Goal: Task Accomplishment & Management: Use online tool/utility

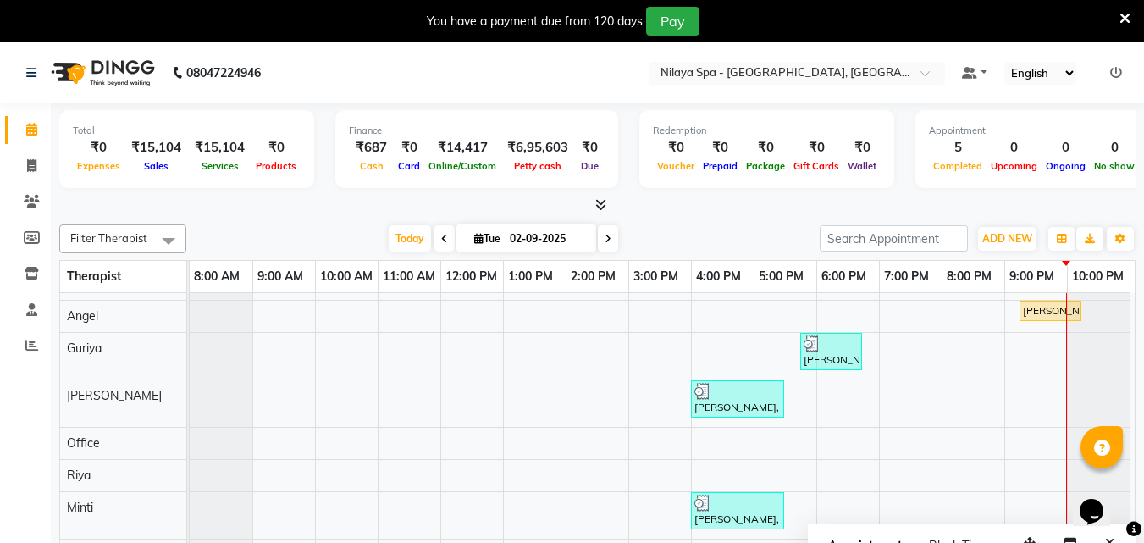
scroll to position [83, 0]
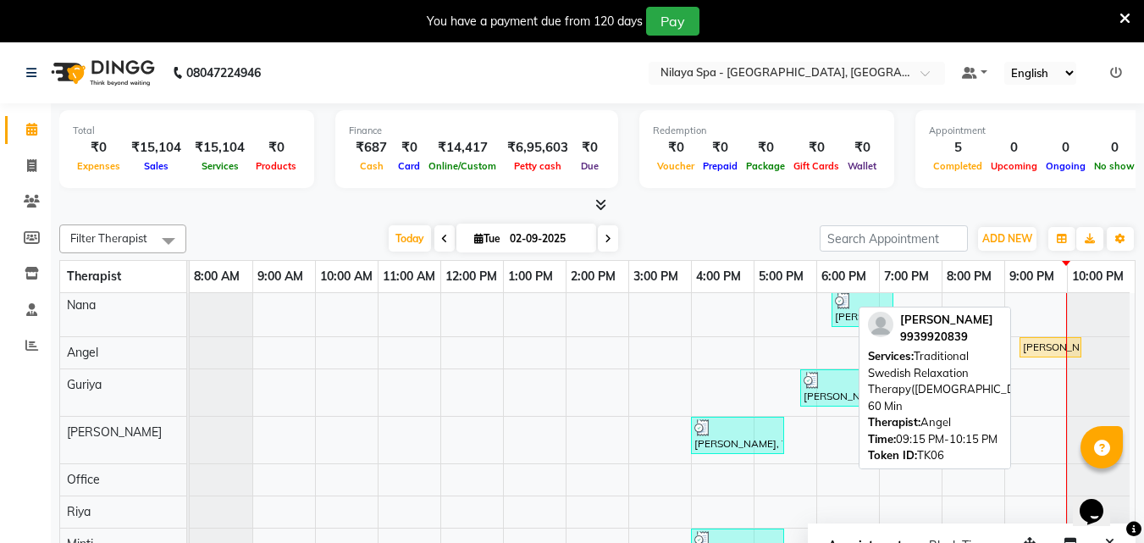
click at [1038, 349] on div "[PERSON_NAME], TK06, 09:15 PM-10:15 PM, Traditional Swedish Relaxation Therapy(…" at bounding box center [1051, 347] width 58 height 15
select select "1"
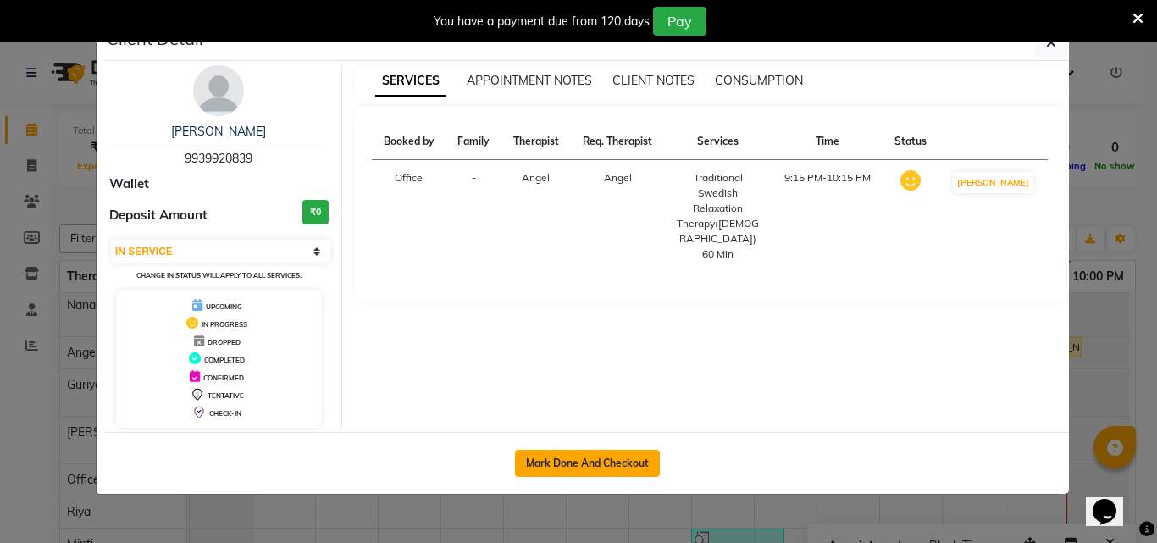
click at [574, 459] on button "Mark Done And Checkout" at bounding box center [587, 463] width 145 height 27
select select "service"
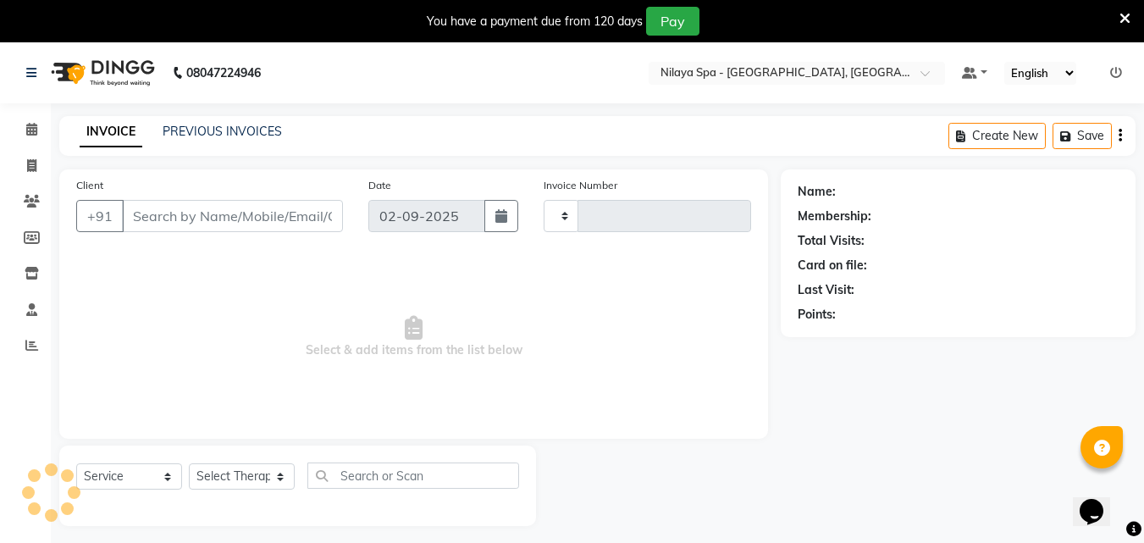
type input "1322"
select select "8066"
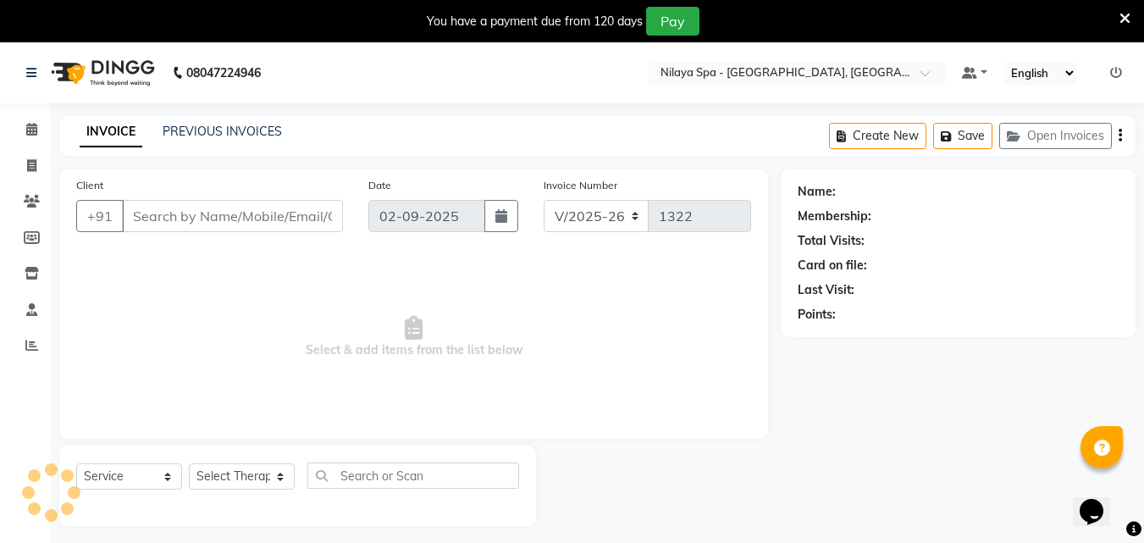
type input "99******39"
select select "78966"
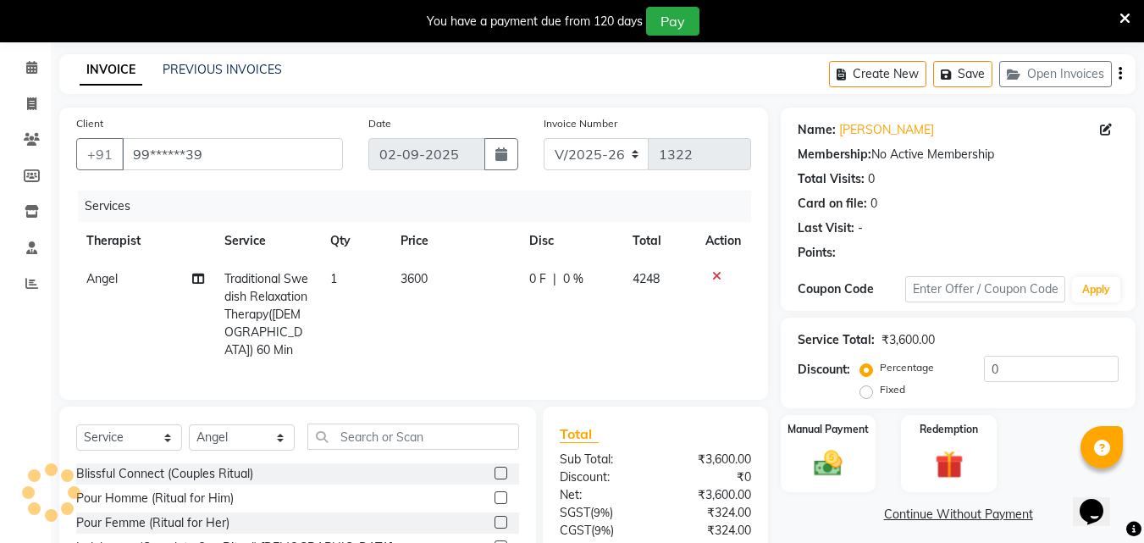
scroll to position [169, 0]
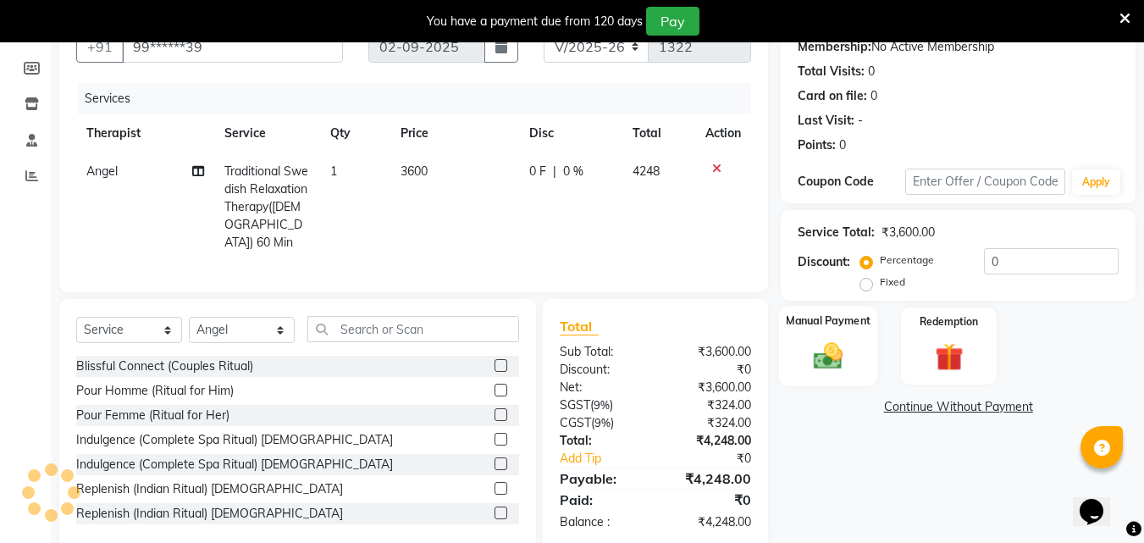
click at [819, 348] on img at bounding box center [828, 356] width 47 height 34
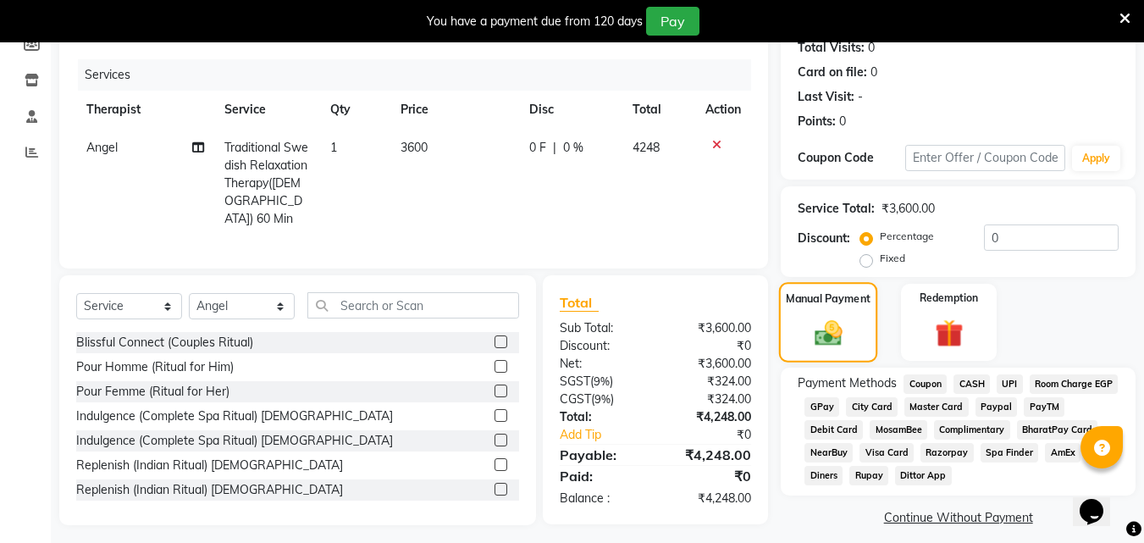
scroll to position [206, 0]
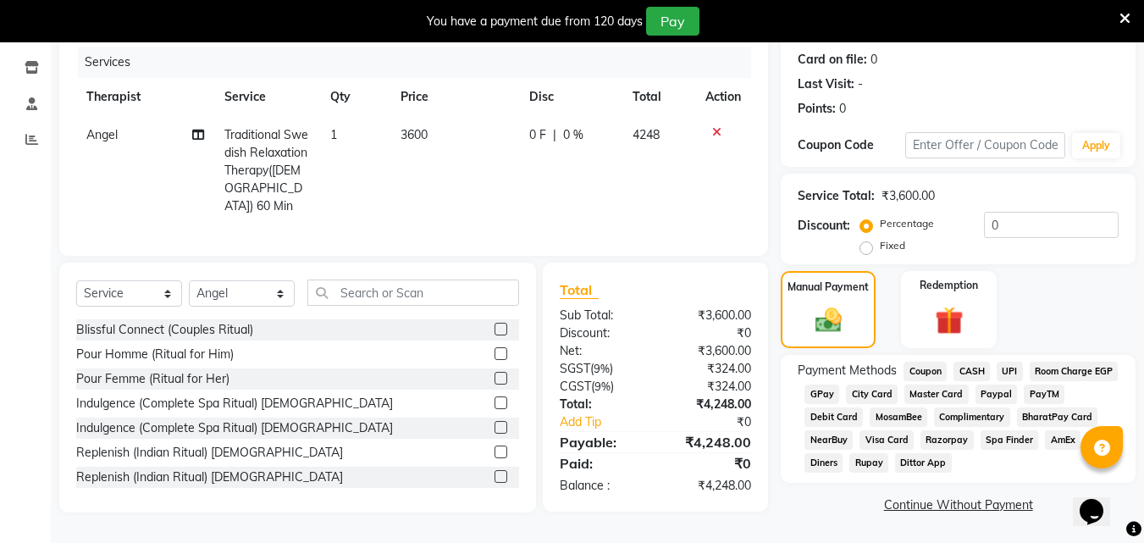
click at [1030, 381] on span "Room Charge EGP" at bounding box center [1074, 371] width 89 height 19
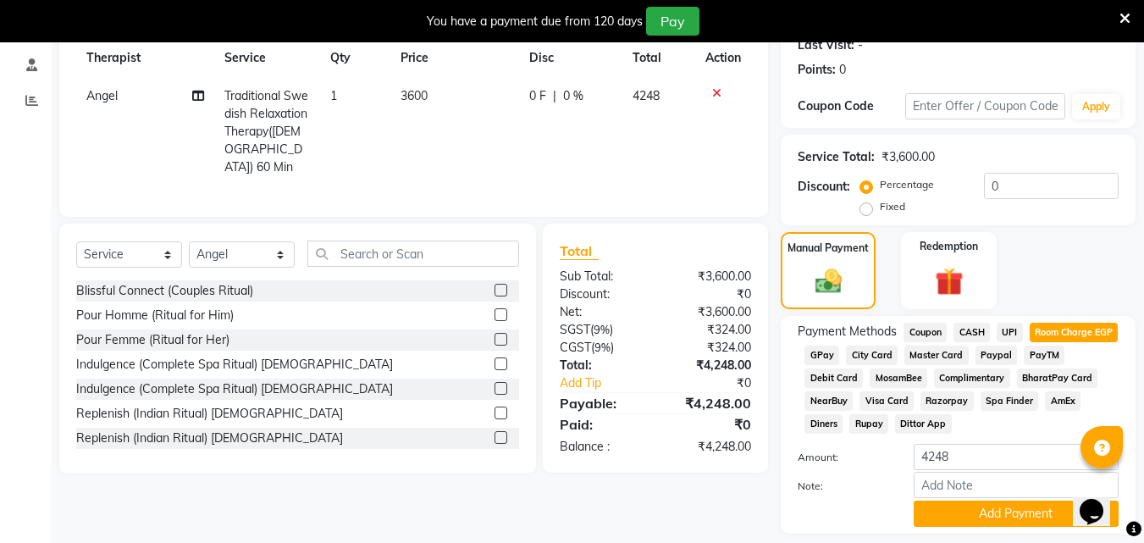
scroll to position [296, 0]
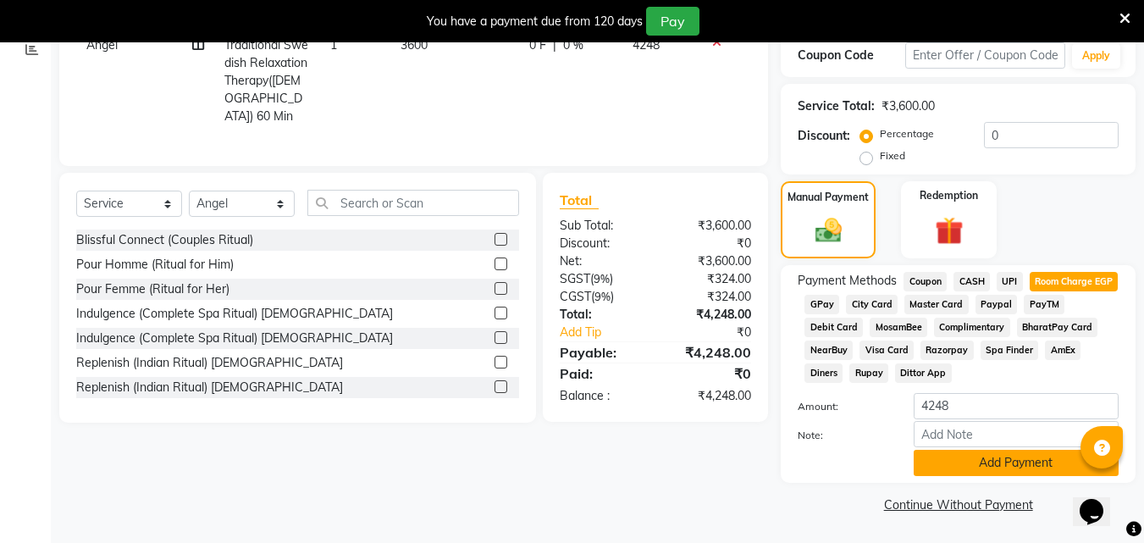
click at [953, 465] on button "Add Payment" at bounding box center [1016, 463] width 205 height 26
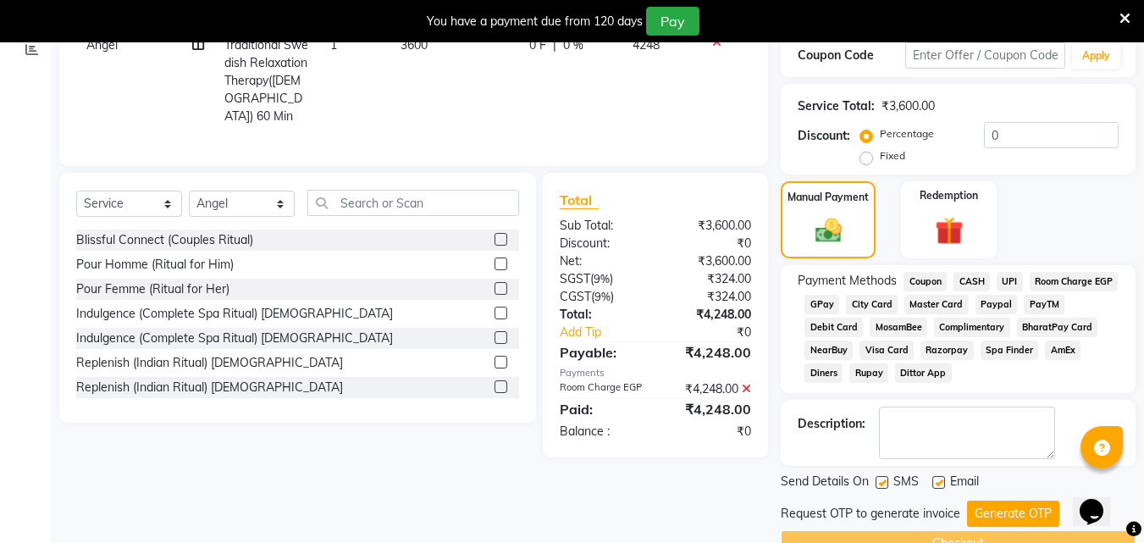
scroll to position [335, 0]
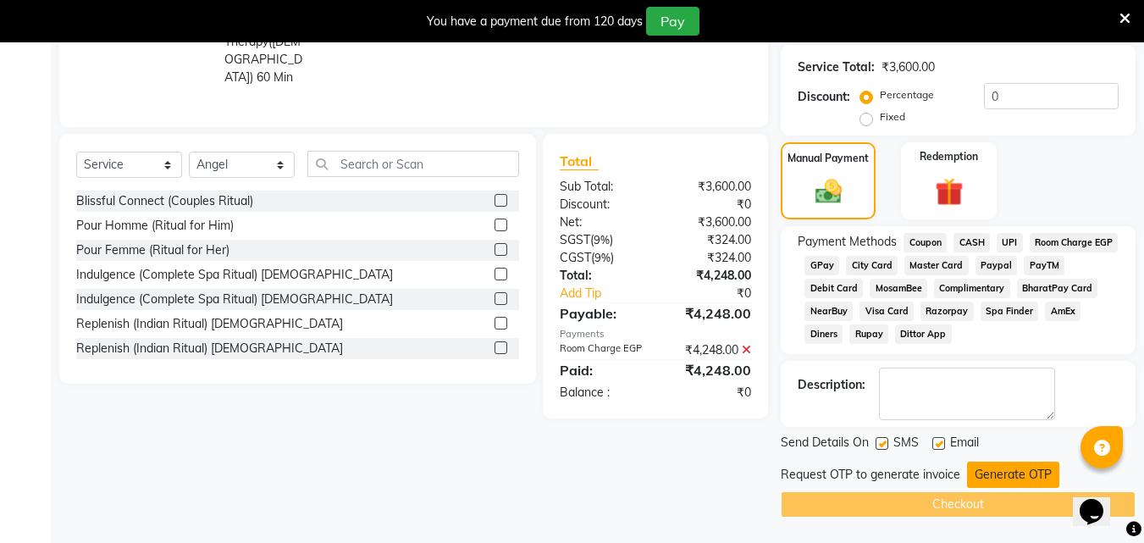
click at [978, 469] on button "Generate OTP" at bounding box center [1013, 475] width 92 height 26
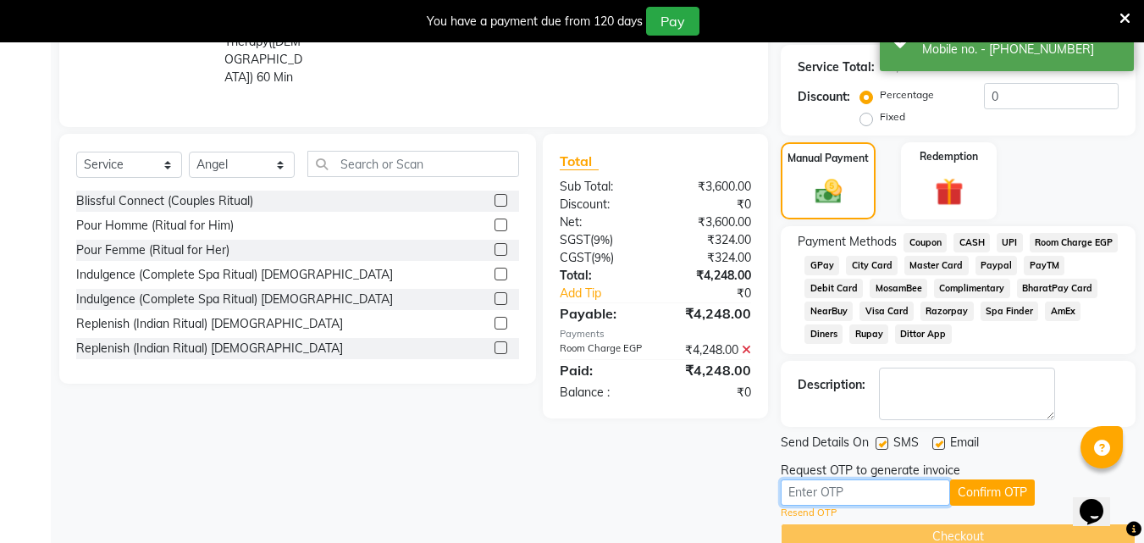
click at [855, 490] on input "text" at bounding box center [865, 492] width 169 height 26
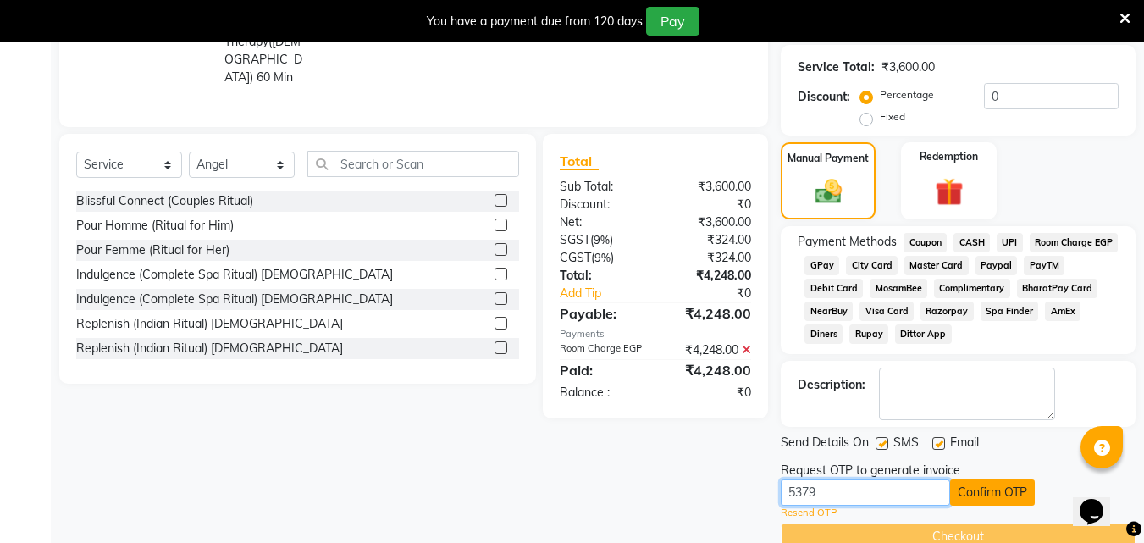
type input "5379"
click at [1001, 497] on button "Confirm OTP" at bounding box center [992, 492] width 85 height 26
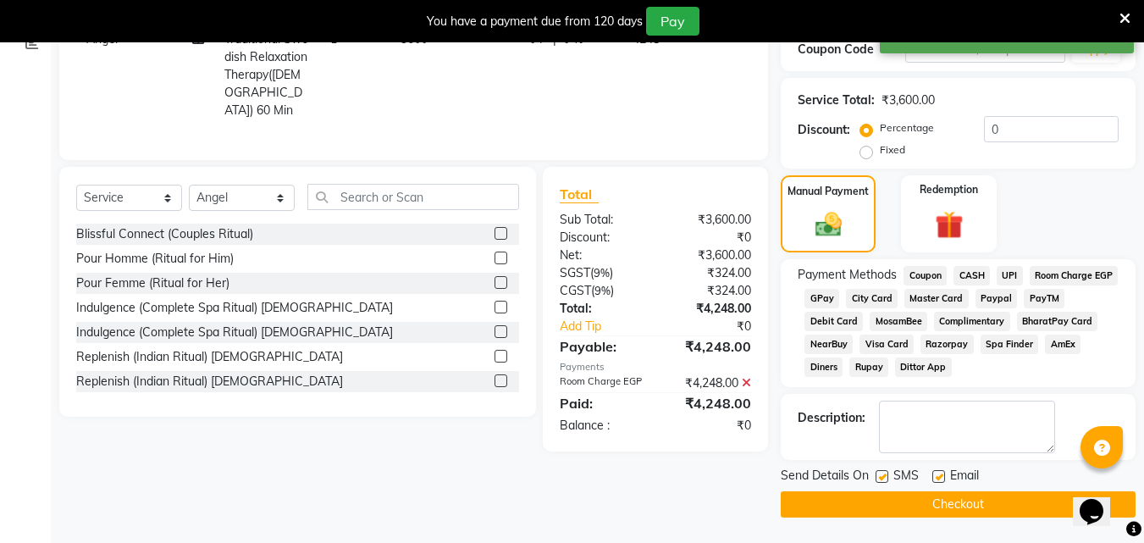
click at [1001, 497] on button "Checkout" at bounding box center [958, 504] width 355 height 26
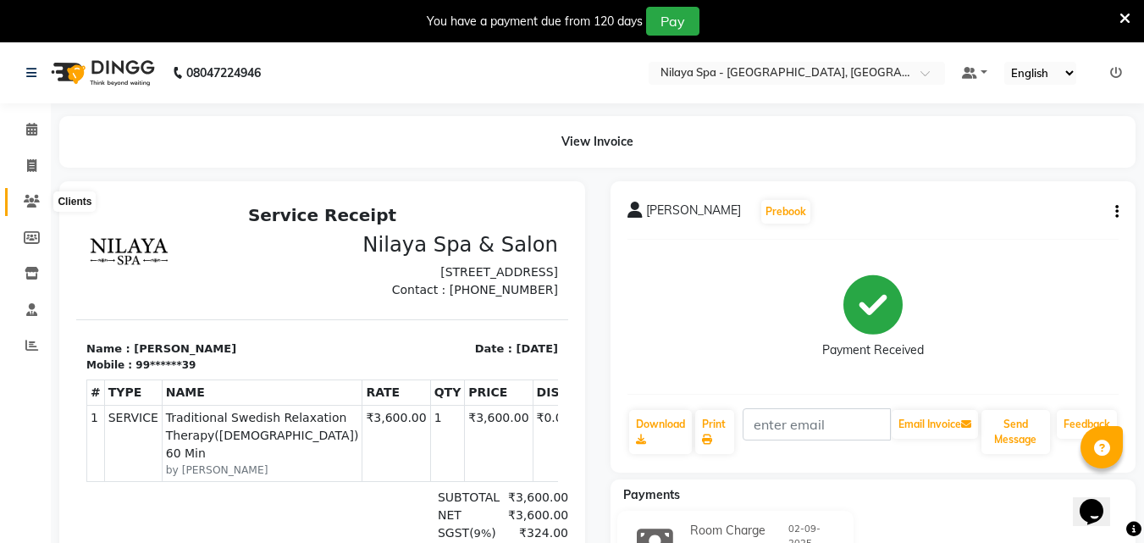
click at [37, 194] on span at bounding box center [32, 201] width 30 height 19
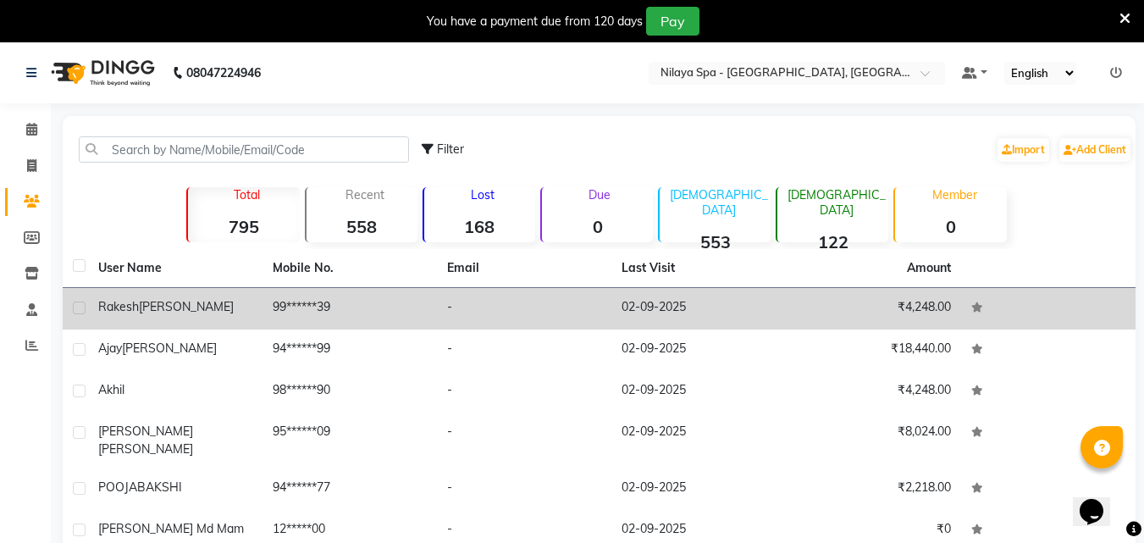
click at [269, 313] on td "99******39" at bounding box center [350, 309] width 175 height 42
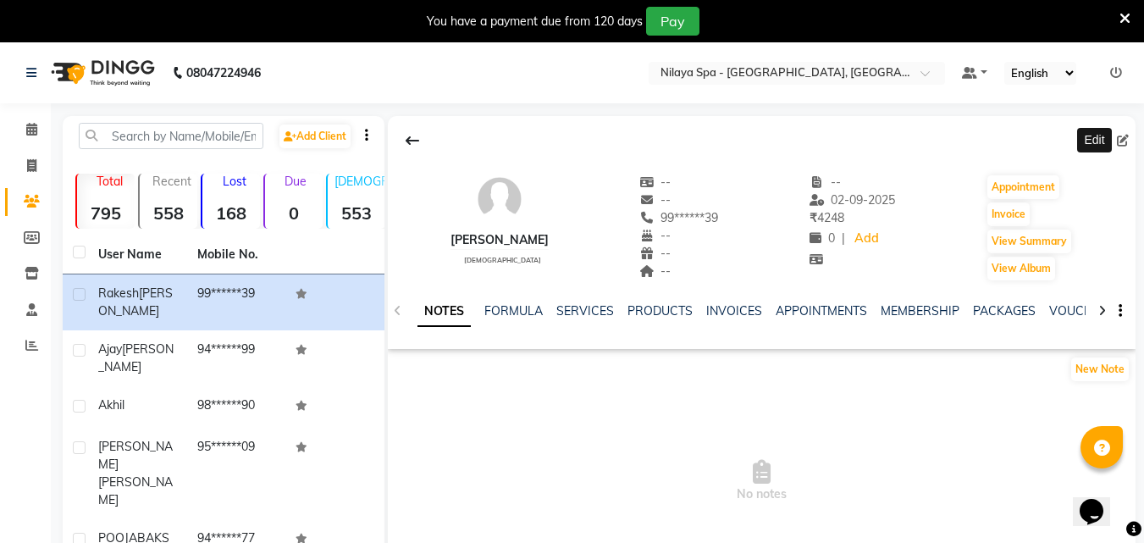
click at [1128, 139] on icon at bounding box center [1123, 141] width 12 height 12
select select "[DEMOGRAPHIC_DATA]"
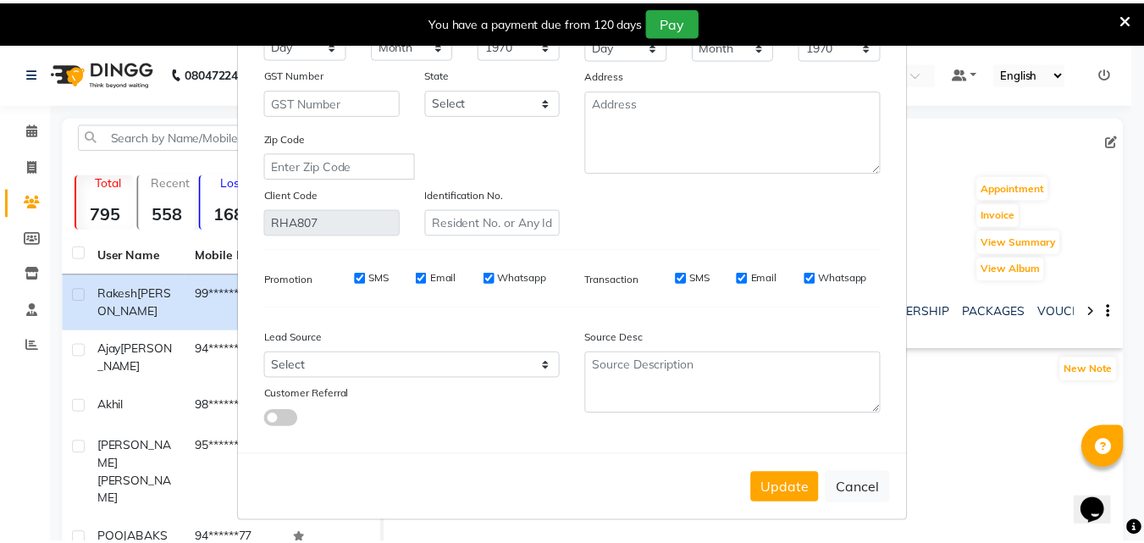
scroll to position [208, 0]
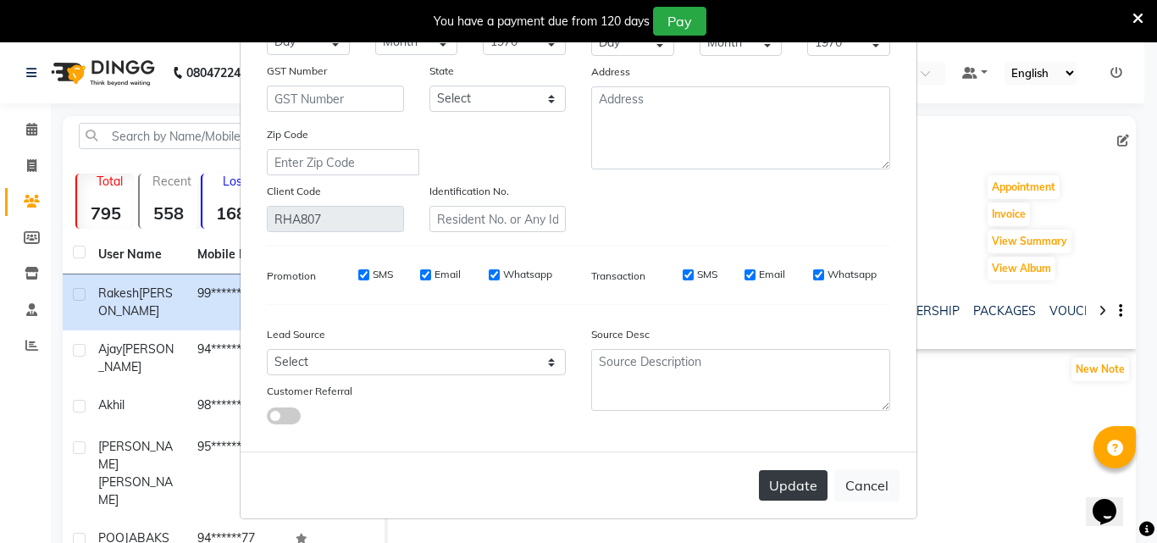
click at [778, 499] on button "Update" at bounding box center [793, 485] width 69 height 30
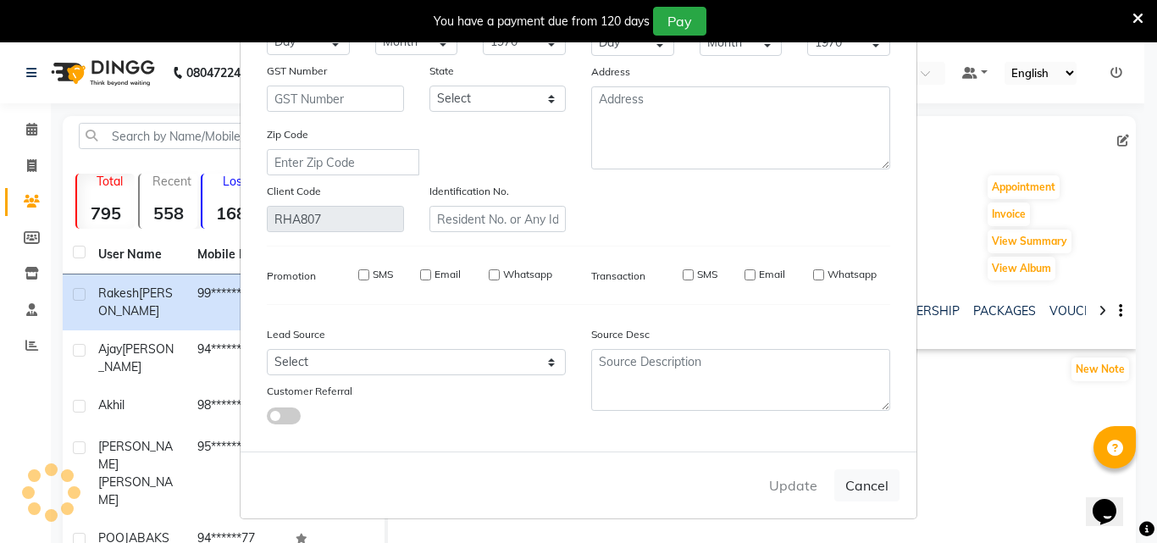
select select
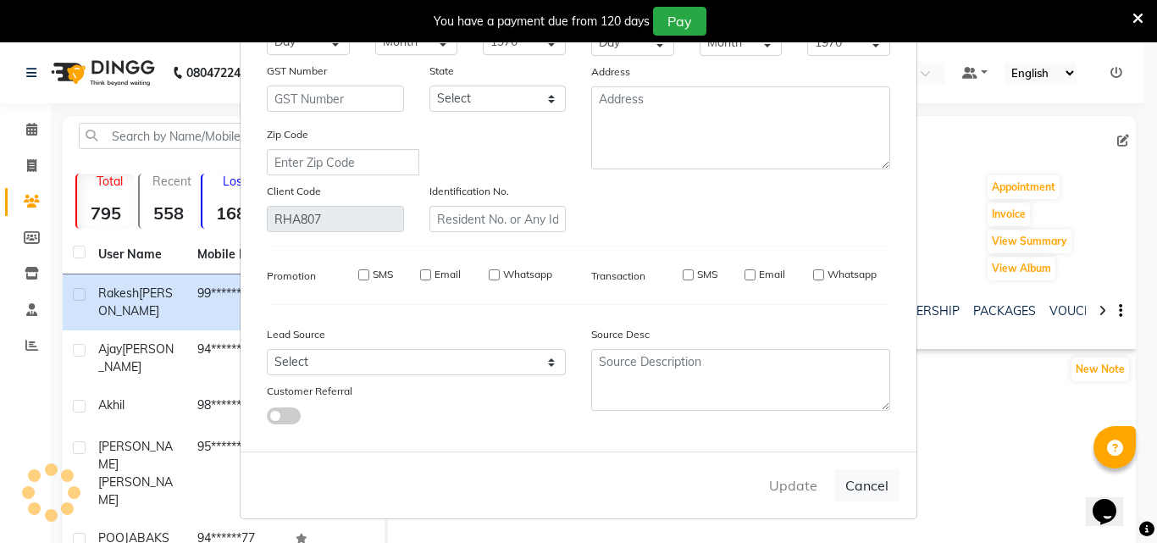
select select
checkbox input "false"
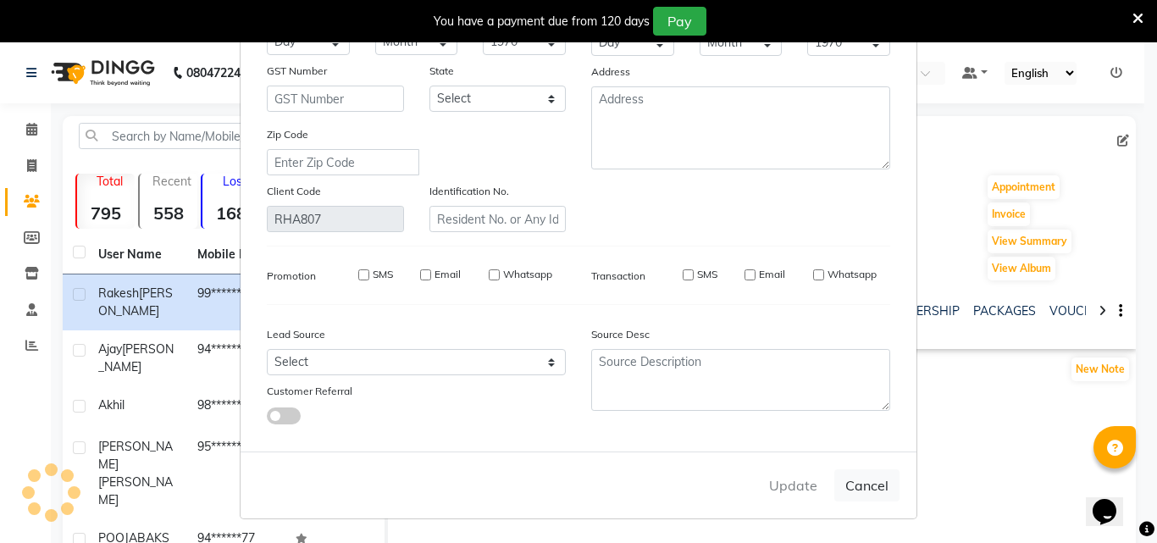
checkbox input "false"
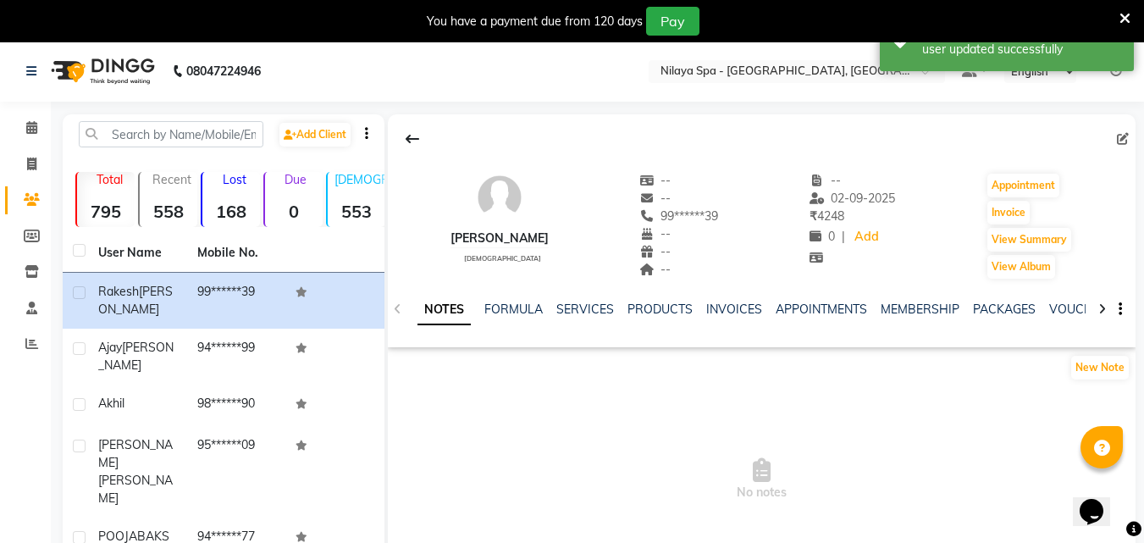
scroll to position [0, 0]
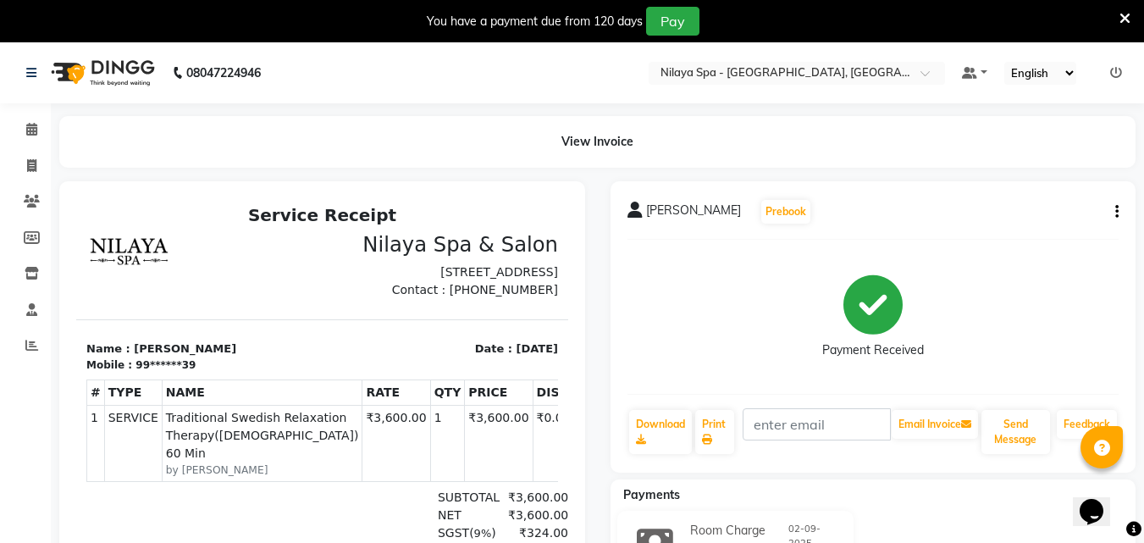
select select "service"
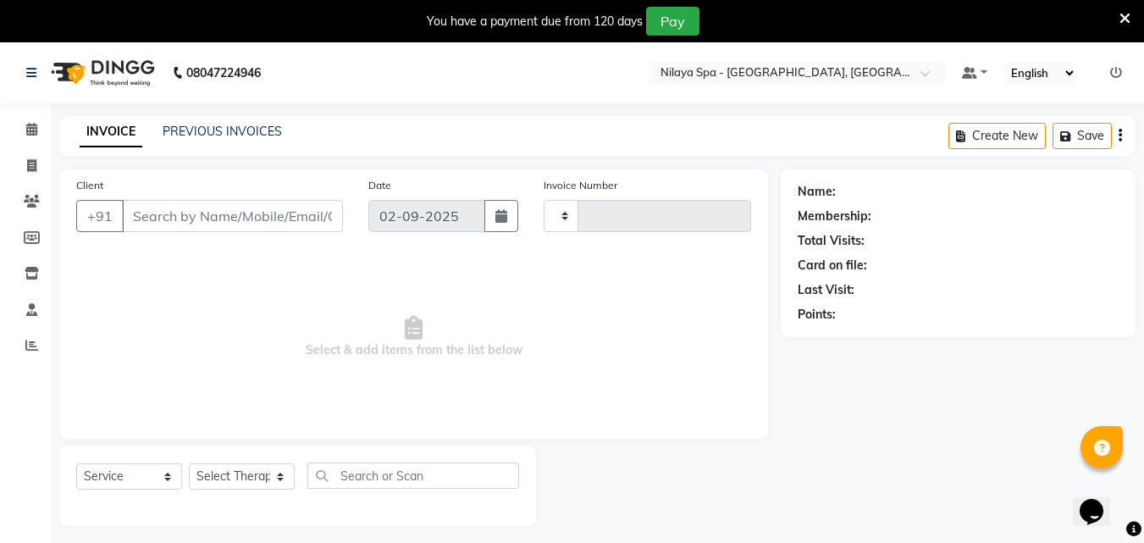
scroll to position [42, 0]
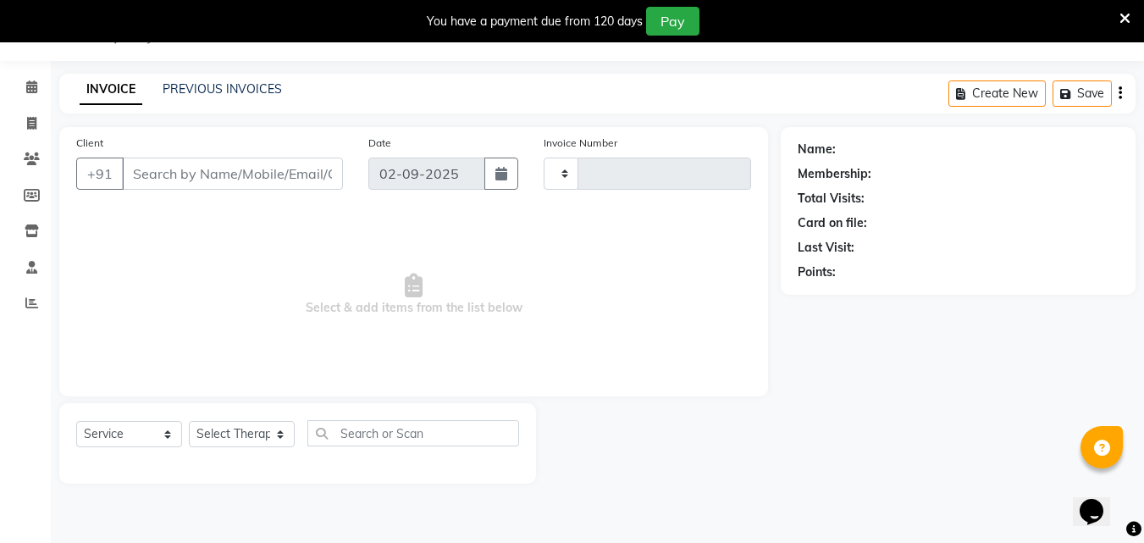
type input "1323"
select select "8066"
